Goal: Information Seeking & Learning: Learn about a topic

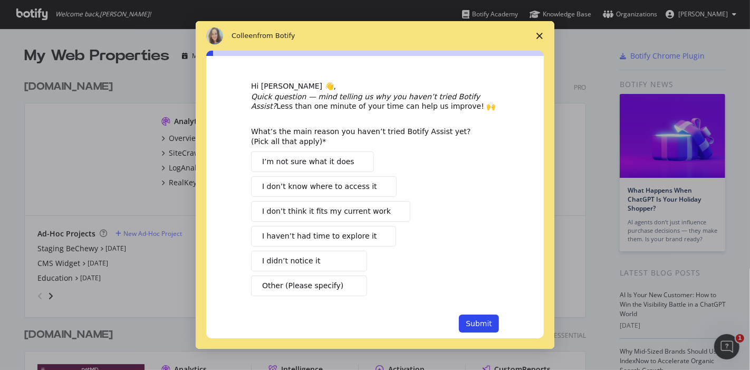
click at [541, 32] on span "Close survey" at bounding box center [540, 36] width 30 height 30
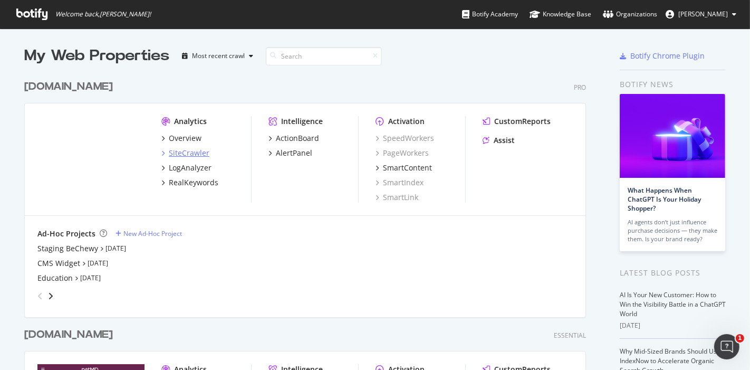
click at [178, 150] on div "SiteCrawler" at bounding box center [189, 153] width 41 height 11
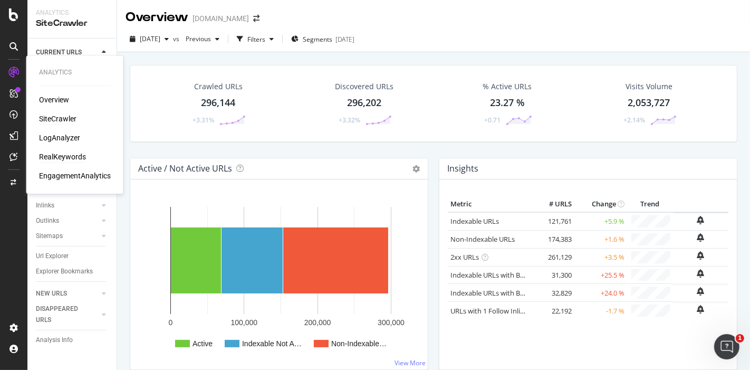
click at [56, 157] on div "RealKeywords" at bounding box center [62, 156] width 47 height 11
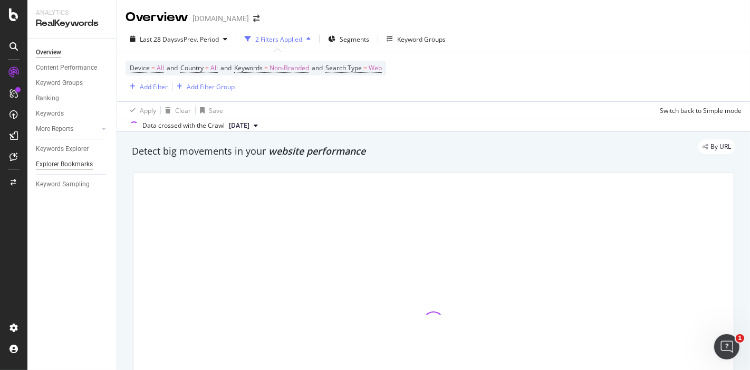
click at [61, 164] on div "Explorer Bookmarks" at bounding box center [64, 164] width 57 height 11
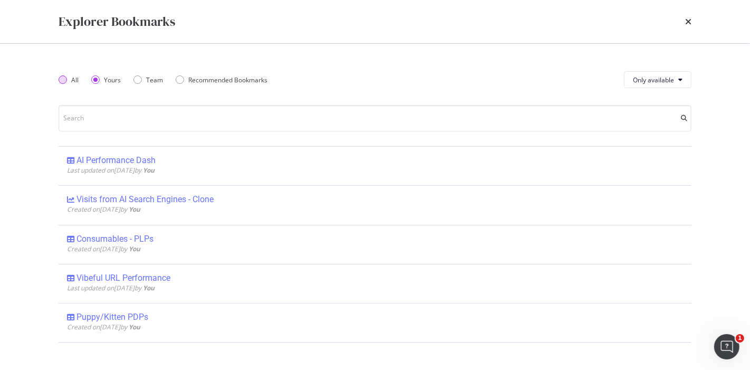
click at [67, 79] on div "All" at bounding box center [69, 79] width 20 height 9
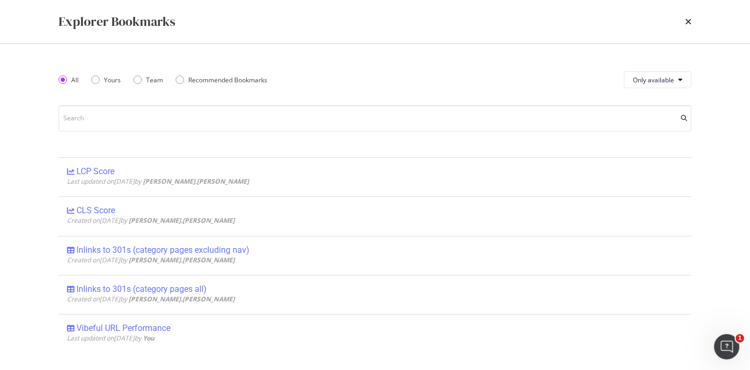
scroll to position [523, 0]
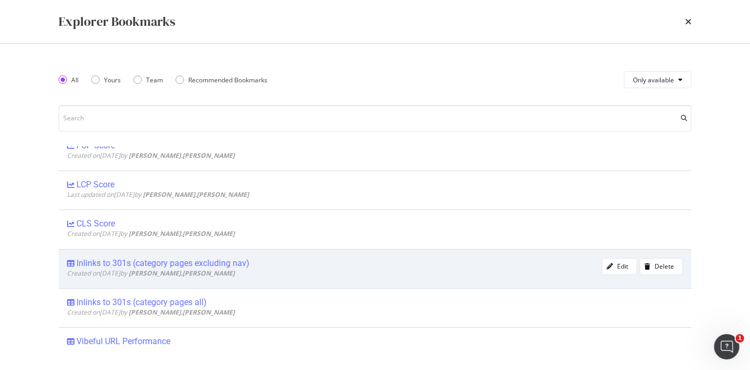
drag, startPoint x: 207, startPoint y: 260, endPoint x: 131, endPoint y: 262, distance: 76.5
click at [131, 262] on div "Inlinks to 301s (category pages excluding nav)" at bounding box center [163, 263] width 173 height 11
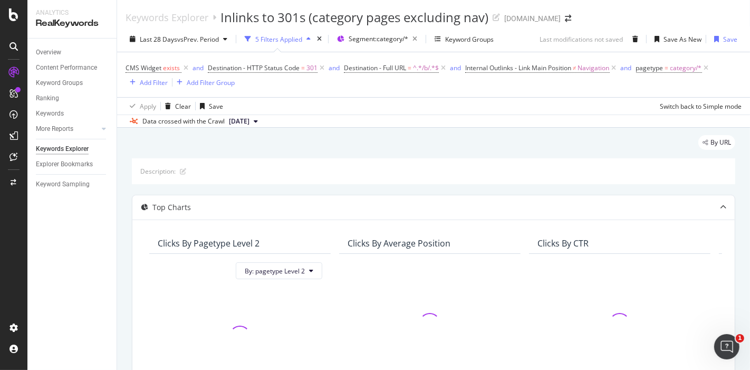
click at [698, 178] on div "Description:" at bounding box center [434, 171] width 604 height 26
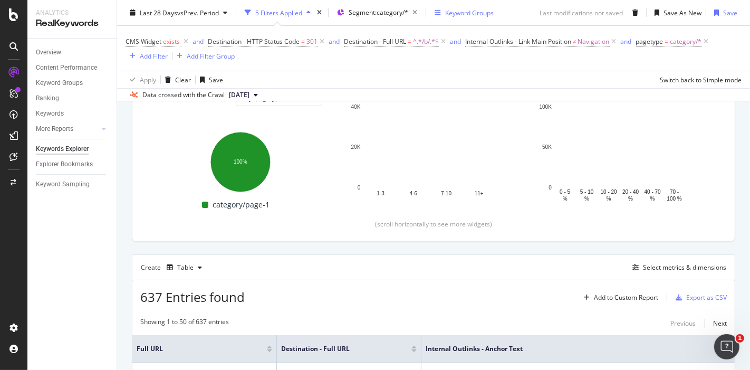
scroll to position [205, 0]
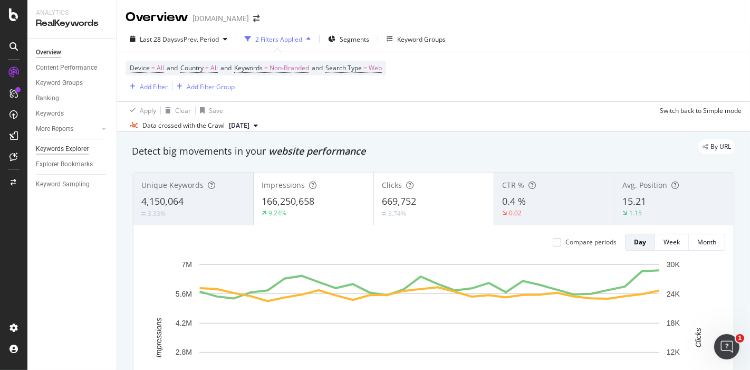
click at [70, 148] on div "Keywords Explorer" at bounding box center [62, 149] width 53 height 11
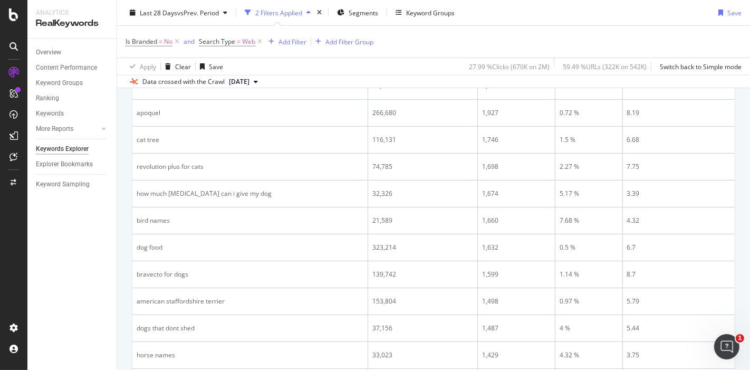
scroll to position [541, 0]
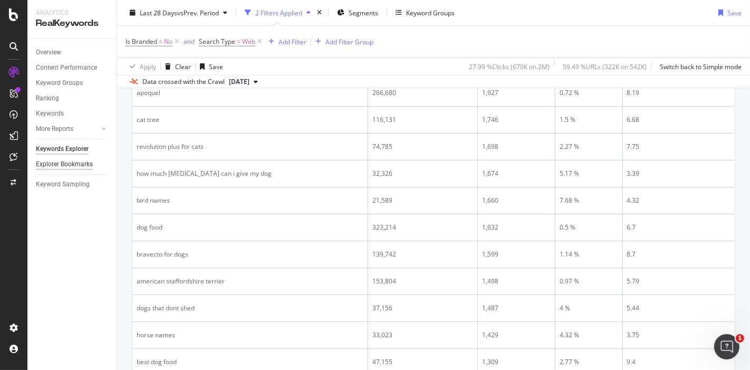
click at [75, 166] on div "Explorer Bookmarks" at bounding box center [64, 164] width 57 height 11
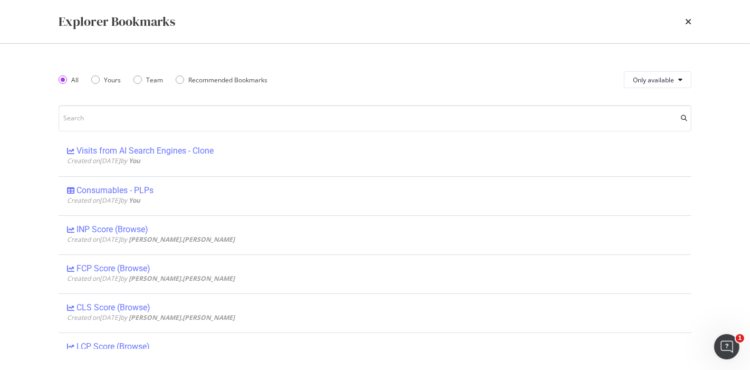
scroll to position [0, 0]
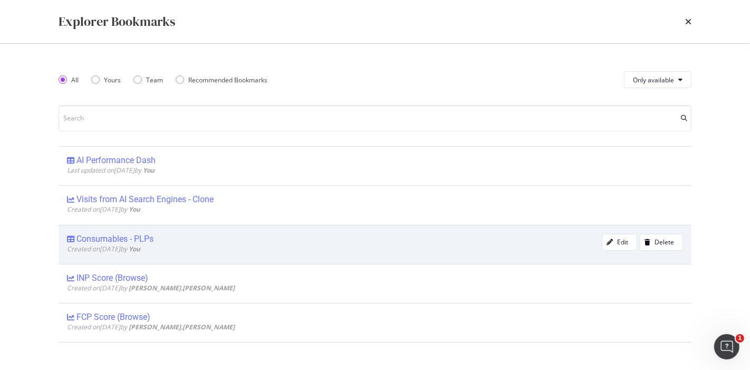
click at [108, 237] on div "Consumables - PLPs" at bounding box center [115, 239] width 77 height 11
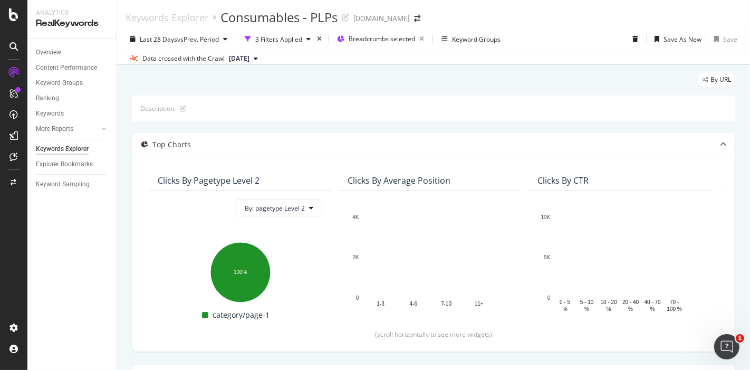
scroll to position [214, 0]
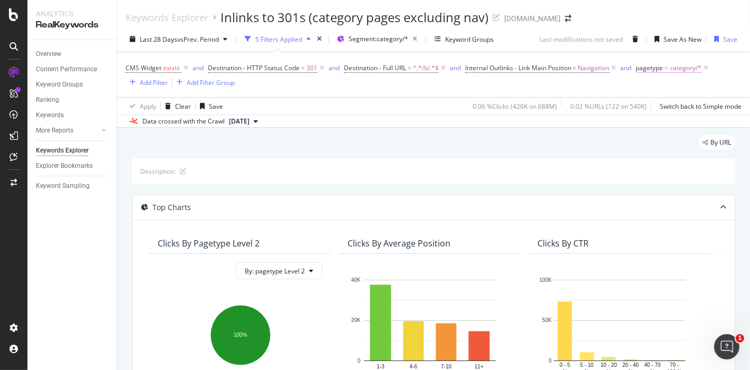
click at [680, 67] on span "category/*" at bounding box center [687, 68] width 32 height 15
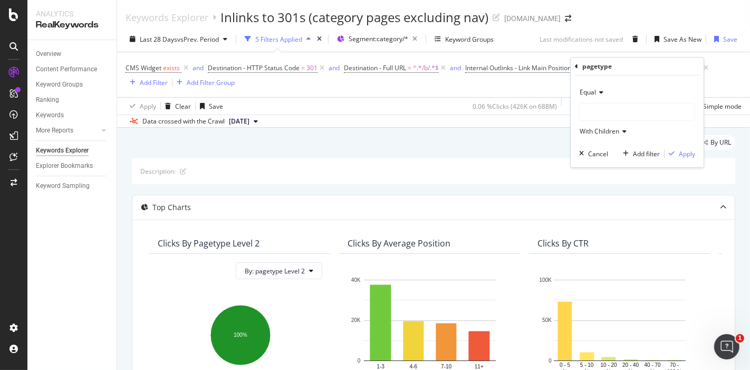
click at [447, 95] on div "CMS Widget exists and Destination - HTTP Status Code = 301 and Destination - Fu…" at bounding box center [434, 74] width 616 height 45
